Goal: Use online tool/utility

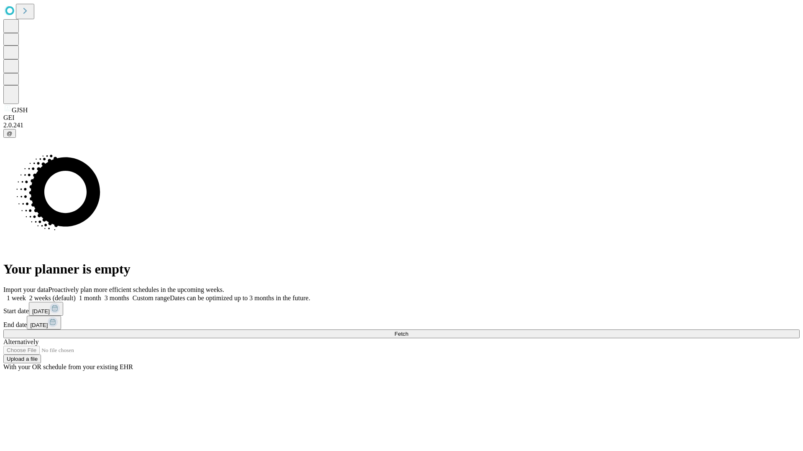
click at [408, 331] on span "Fetch" at bounding box center [401, 334] width 14 height 6
